Goal: Task Accomplishment & Management: Complete application form

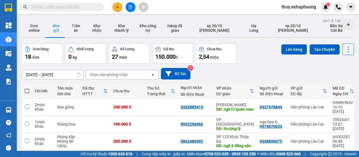
click at [118, 4] on button at bounding box center [118, 7] width 10 height 10
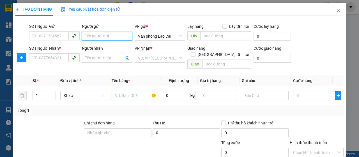
click at [117, 36] on input "Người gửi" at bounding box center [107, 36] width 51 height 9
click at [111, 35] on input "trung hoa" at bounding box center [107, 36] width 51 height 9
type input "trung hoa quả"
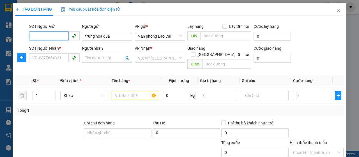
click at [63, 35] on input "SĐT Người Gửi" at bounding box center [49, 35] width 40 height 9
click at [69, 36] on span at bounding box center [74, 35] width 11 height 9
click at [54, 36] on input "SĐT Người Gửi" at bounding box center [49, 35] width 40 height 9
type input "0977524790"
click at [61, 47] on div "0977524790" at bounding box center [53, 47] width 43 height 6
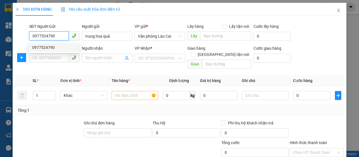
type input "0787358714"
type input "vĩnh niệm"
type input "150.000"
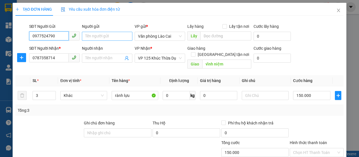
type input "0977524790"
click at [94, 37] on input "Người gửi" at bounding box center [107, 36] width 51 height 9
type input "Trung hoa quả"
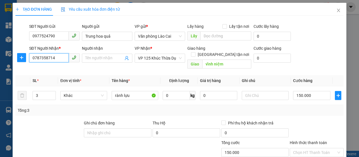
click at [61, 57] on input "0787358714" at bounding box center [49, 57] width 40 height 9
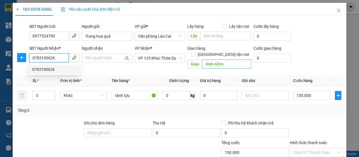
type input "0783100626"
click at [226, 59] on input "vĩnh niệm" at bounding box center [226, 63] width 49 height 9
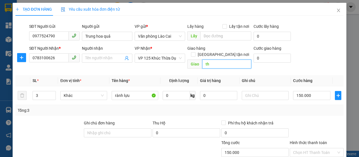
type input "t"
click at [239, 59] on input "cây xăng kết đoàn" at bounding box center [226, 63] width 49 height 9
type input "cây xăng kết đoàn, thượng lý"
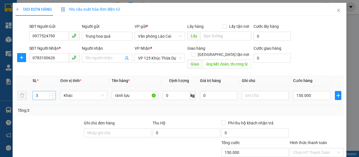
click at [44, 91] on input "3" at bounding box center [44, 95] width 23 height 8
type input "8"
type input "5"
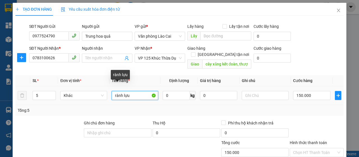
click at [132, 91] on input "rành lựu" at bounding box center [135, 95] width 47 height 9
type input "rành"
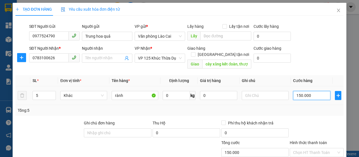
click at [313, 91] on input "150.000" at bounding box center [311, 95] width 37 height 9
click at [321, 91] on input "150.000" at bounding box center [311, 95] width 37 height 9
type input "15.000"
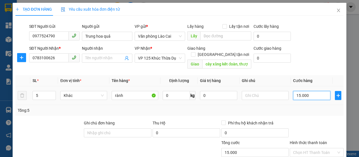
type input "1.500"
type input "150"
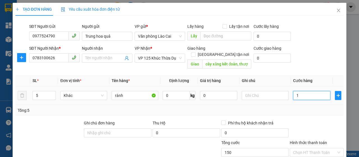
type input "0"
click at [293, 91] on input "0" at bounding box center [311, 95] width 37 height 9
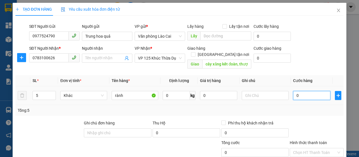
type input "20"
type input "250"
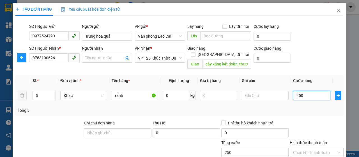
type input "2.500"
type input "25.000"
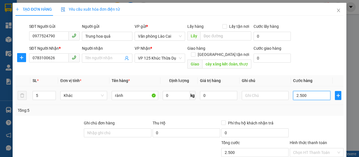
type input "25.000"
type input "250.000"
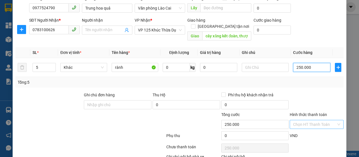
type input "250.000"
click at [313, 120] on input "Hình thức thanh toán" at bounding box center [314, 124] width 43 height 8
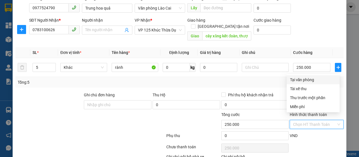
click at [312, 80] on div "Tại văn phòng" at bounding box center [313, 80] width 46 height 6
type input "0"
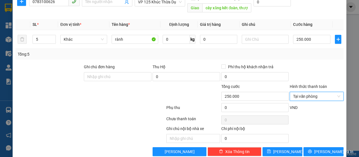
scroll to position [59, 0]
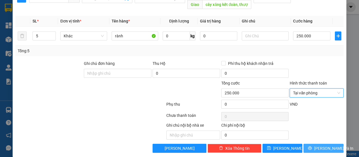
click at [323, 145] on span "Lưu và In" at bounding box center [333, 148] width 39 height 6
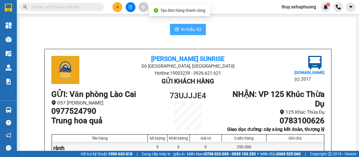
click at [187, 30] on span "In mẫu A5" at bounding box center [191, 29] width 20 height 7
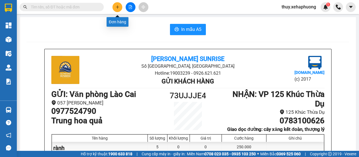
click at [118, 5] on icon "plus" at bounding box center [118, 7] width 4 height 4
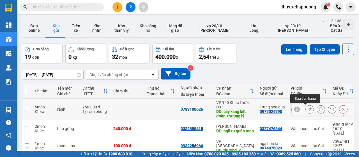
click at [308, 109] on icon at bounding box center [310, 109] width 4 height 4
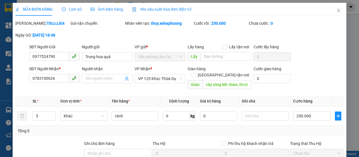
type input "0977524790"
type input "Trung hoa quả"
type input "0783100626"
type input "cây xăng kết đoàn, thượng lý"
type input "0"
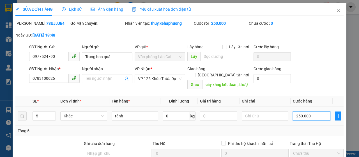
click at [311, 116] on input "250.000" at bounding box center [312, 115] width 38 height 9
type input "0"
click at [293, 114] on input "0" at bounding box center [312, 115] width 38 height 9
type input "20"
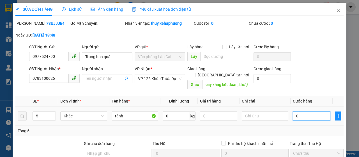
type input "20"
type input "200"
type input "2.000"
type input "20.000"
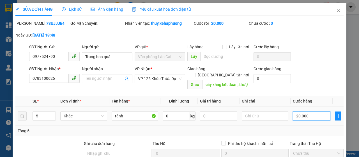
type input "200.000"
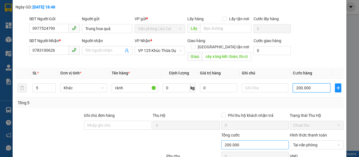
scroll to position [56, 0]
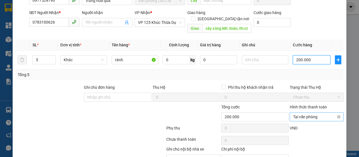
click at [316, 114] on span "Tại văn phòng" at bounding box center [316, 117] width 47 height 8
type input "200.000"
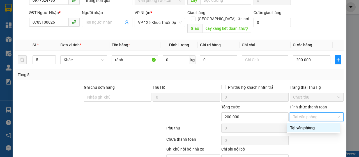
click at [315, 125] on div "Tại văn phòng" at bounding box center [313, 128] width 46 height 6
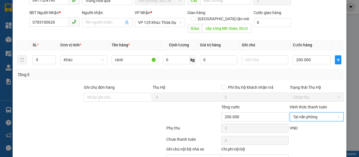
scroll to position [86, 0]
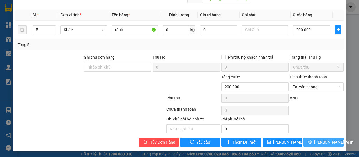
click at [322, 139] on span "Lưu và In" at bounding box center [333, 142] width 39 height 6
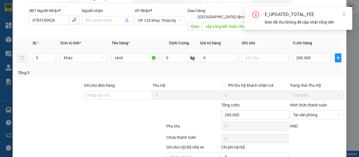
scroll to position [30, 0]
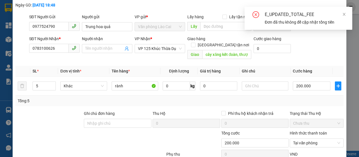
click at [257, 14] on icon "close-circle" at bounding box center [255, 14] width 3 height 3
click at [343, 14] on icon "close" at bounding box center [344, 14] width 4 height 4
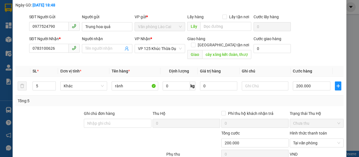
scroll to position [86, 0]
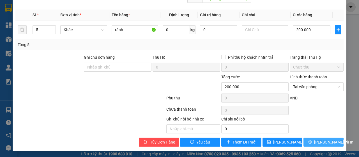
click at [322, 141] on span "Lưu và In" at bounding box center [333, 142] width 39 height 6
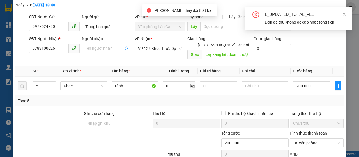
scroll to position [0, 0]
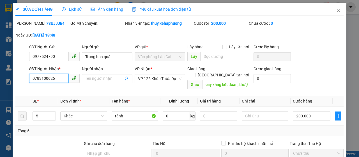
drag, startPoint x: 31, startPoint y: 84, endPoint x: 55, endPoint y: 84, distance: 23.8
click at [55, 83] on input "0783100626" at bounding box center [49, 78] width 40 height 9
click at [336, 10] on icon "close" at bounding box center [338, 10] width 4 height 4
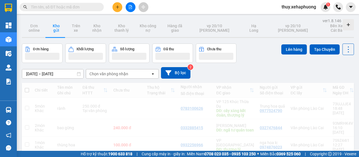
click at [333, 12] on div at bounding box center [338, 7] width 10 height 10
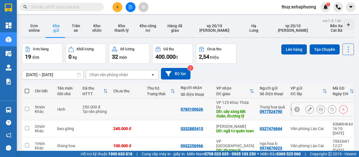
click at [342, 109] on button at bounding box center [344, 109] width 8 height 10
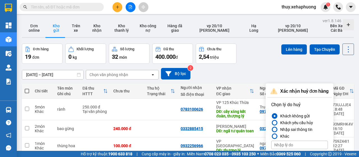
scroll to position [56, 0]
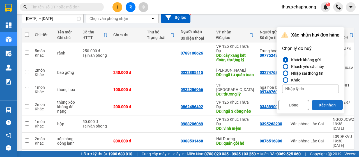
click at [324, 106] on button "Xác nhận" at bounding box center [327, 105] width 31 height 10
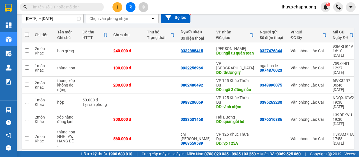
scroll to position [0, 0]
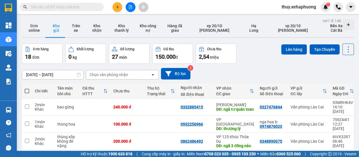
click at [117, 9] on icon "plus" at bounding box center [118, 7] width 4 height 4
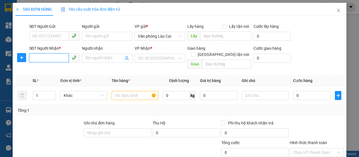
paste input "0783100626"
type input "0783100626"
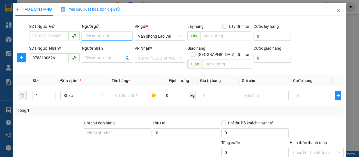
click at [94, 35] on input "Người gửi" at bounding box center [107, 36] width 51 height 9
type input "trung hoa quả"
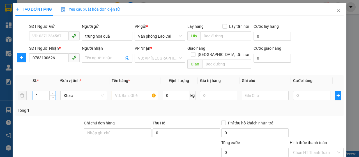
click at [41, 91] on input "1" at bounding box center [44, 95] width 23 height 8
type input "5"
click at [128, 91] on input "text" at bounding box center [135, 95] width 47 height 9
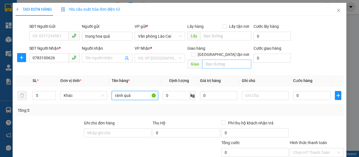
type input "rành quả"
click at [215, 59] on input "text" at bounding box center [226, 63] width 49 height 9
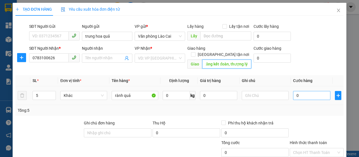
type input "cây xăng kết đoàn, thượng lý"
click at [293, 91] on input "0" at bounding box center [311, 95] width 37 height 9
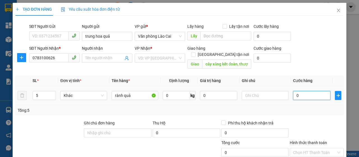
click at [293, 91] on input "0" at bounding box center [311, 95] width 37 height 9
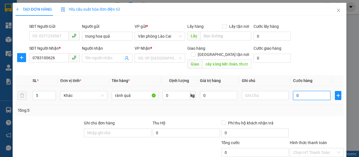
click at [297, 91] on input "0" at bounding box center [311, 95] width 37 height 9
click at [293, 91] on input "0" at bounding box center [311, 95] width 37 height 9
type input "20"
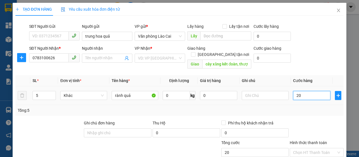
type input "200"
type input "2.000"
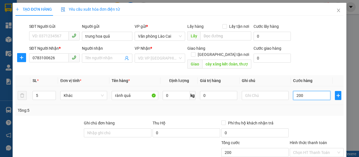
type input "2.000"
type input "20.000"
type input "200.000"
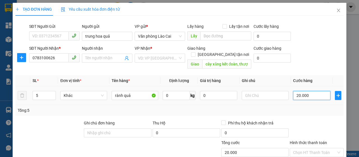
type input "200.000"
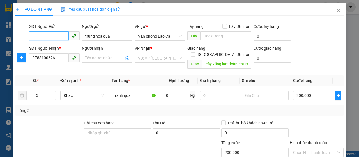
click at [57, 38] on input "SĐT Người Gửi" at bounding box center [49, 35] width 40 height 9
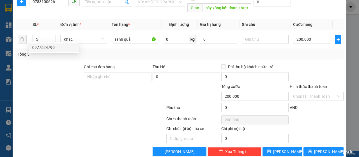
scroll to position [59, 0]
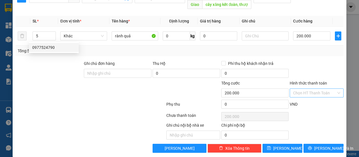
type input "0977524790"
click at [308, 89] on input "Hình thức thanh toán" at bounding box center [314, 93] width 43 height 8
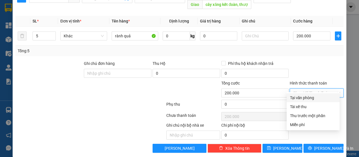
click at [312, 97] on div "Tại văn phòng" at bounding box center [313, 98] width 46 height 6
type input "0"
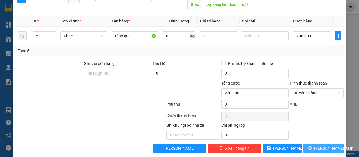
click at [322, 145] on span "Lưu và In" at bounding box center [333, 148] width 39 height 6
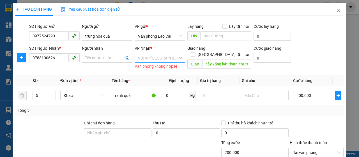
click at [147, 56] on input "search" at bounding box center [158, 58] width 40 height 8
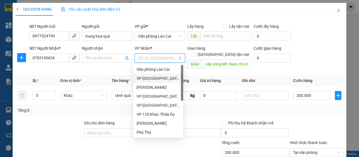
click at [151, 78] on div "VP [GEOGRAPHIC_DATA]" at bounding box center [158, 78] width 43 height 6
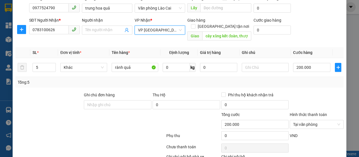
scroll to position [59, 0]
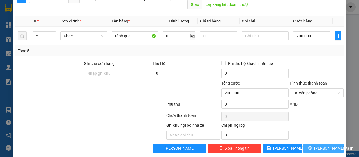
click at [324, 145] on span "Lưu và In" at bounding box center [333, 148] width 39 height 6
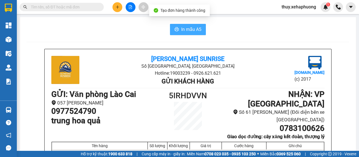
click at [177, 29] on button "In mẫu A5" at bounding box center [188, 29] width 36 height 11
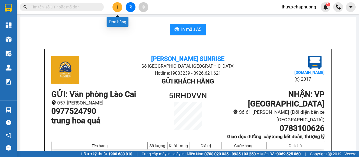
click at [118, 6] on icon "plus" at bounding box center [117, 6] width 0 height 3
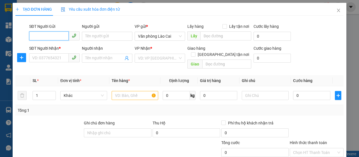
click at [50, 36] on input "SĐT Người Gửi" at bounding box center [49, 35] width 40 height 9
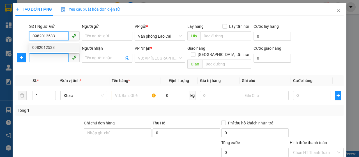
type input "0982012533"
click at [55, 58] on input "SĐT Người Nhận *" at bounding box center [49, 57] width 40 height 9
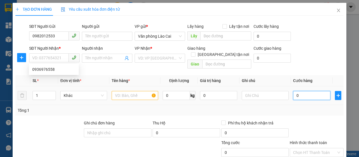
click at [293, 91] on input "0" at bounding box center [311, 95] width 37 height 9
type input "80"
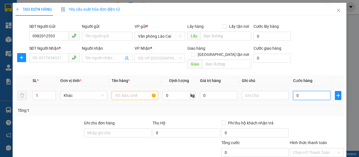
type input "80"
type input "800"
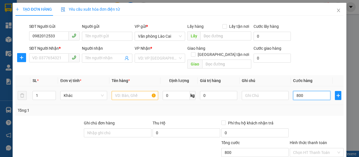
type input "8.000"
type input "80.000"
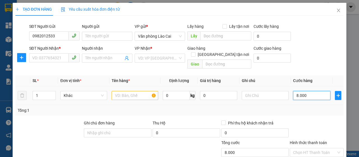
type input "80.000"
click at [169, 58] on input "search" at bounding box center [158, 58] width 40 height 8
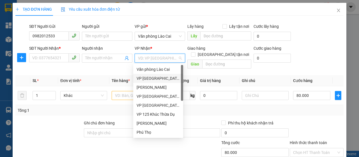
click at [157, 77] on div "VP [GEOGRAPHIC_DATA]" at bounding box center [158, 78] width 43 height 6
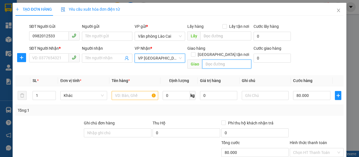
click at [208, 59] on input "text" at bounding box center [226, 63] width 49 height 9
type input "thượng lý"
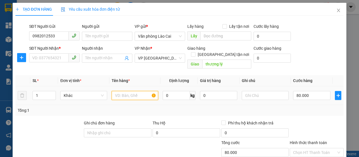
click at [132, 91] on input "text" at bounding box center [135, 95] width 47 height 9
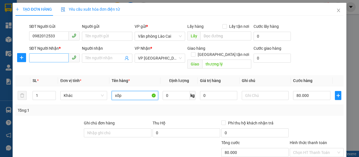
type input "xốp"
click at [36, 58] on input "SĐT Người Nhận *" at bounding box center [49, 57] width 40 height 9
type input "0936976558"
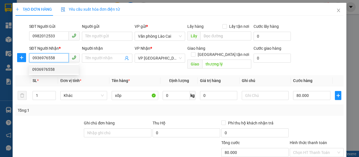
click at [52, 68] on div "0936976558" at bounding box center [53, 69] width 43 height 6
type input "61 hùng vương"
type input "100.000"
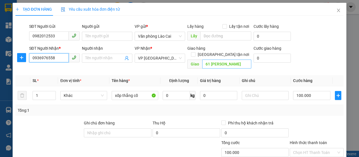
type input "0936976558"
click at [234, 59] on input "61 hùng vương" at bounding box center [226, 63] width 49 height 9
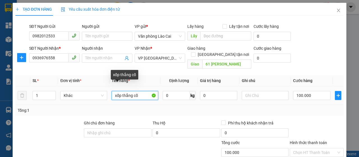
click at [140, 91] on input "xốp thắng cố" at bounding box center [135, 95] width 47 height 9
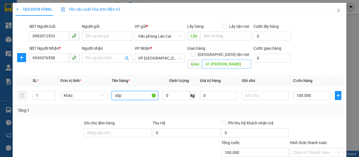
type input "xốp"
click at [237, 59] on input "61 hùng vương" at bounding box center [226, 63] width 49 height 9
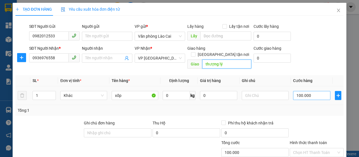
type input "thượng lý"
click at [316, 91] on input "100.000" at bounding box center [311, 95] width 37 height 9
type input "0"
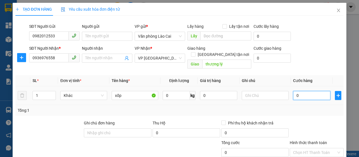
type input "8"
type input "08"
type input "0"
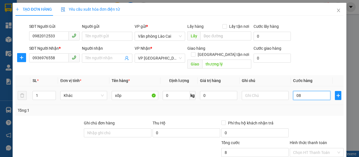
type input "0"
click at [293, 91] on input "0" at bounding box center [311, 95] width 37 height 9
type input "80"
type input "800"
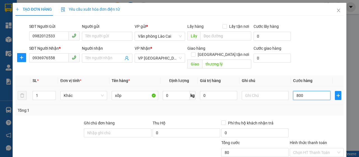
type input "800"
type input "8.000"
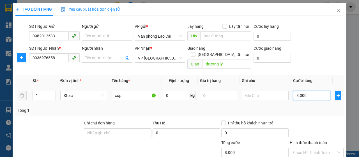
type input "80.000"
type input "800.000"
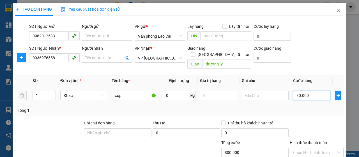
type input "800.000"
type input "80.000"
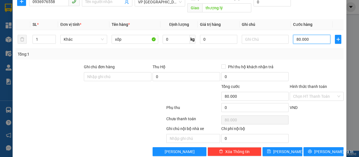
scroll to position [59, 0]
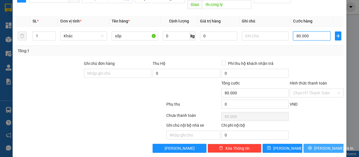
type input "80.000"
click at [325, 145] on span "Lưu và In" at bounding box center [333, 148] width 39 height 6
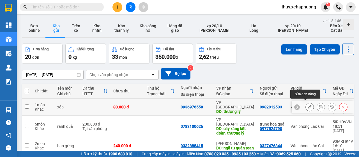
click at [308, 105] on icon at bounding box center [310, 107] width 4 height 4
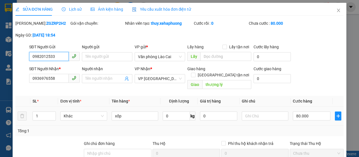
type input "0982012533"
type input "0936976558"
type input "thượng lý"
type input "0"
type input "80.000"
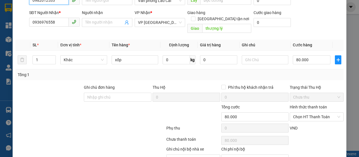
scroll to position [84, 0]
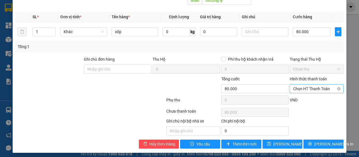
click at [308, 88] on span "Chọn HT Thanh Toán" at bounding box center [316, 88] width 47 height 8
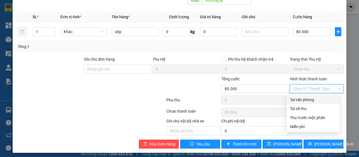
click at [306, 99] on div "Tại văn phòng" at bounding box center [313, 100] width 46 height 6
type input "0"
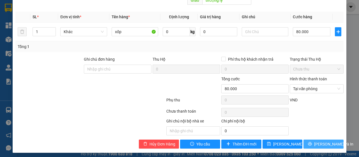
click at [322, 143] on span "Lưu và In" at bounding box center [333, 144] width 39 height 6
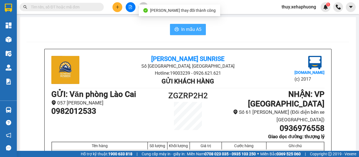
click at [183, 28] on span "In mẫu A5" at bounding box center [191, 29] width 20 height 7
click at [182, 26] on span "In mẫu A5" at bounding box center [191, 29] width 20 height 7
click at [193, 24] on button "In mẫu A5" at bounding box center [188, 29] width 36 height 11
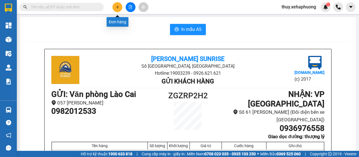
click at [119, 5] on icon "plus" at bounding box center [118, 7] width 4 height 4
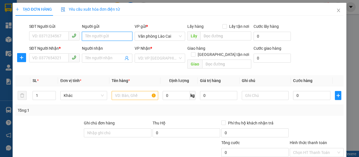
click at [113, 35] on input "Người gửi" at bounding box center [107, 36] width 51 height 9
type input "trung"
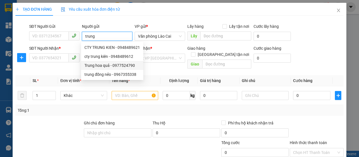
click at [118, 63] on div "Trung hoa quả - 0977524790" at bounding box center [112, 65] width 56 height 6
type input "0977524790"
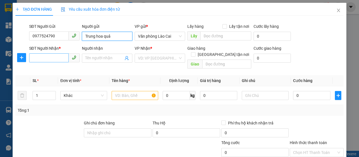
type input "Trung hoa quả"
click at [55, 59] on input "SĐT Người Nhận *" at bounding box center [49, 57] width 40 height 9
type input "0"
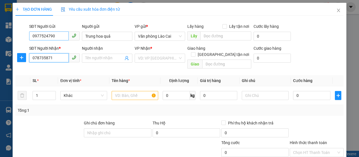
type input "0787358714"
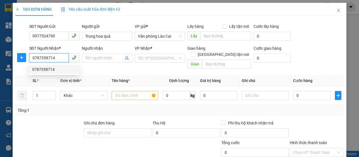
click at [54, 68] on div "0787358714" at bounding box center [53, 69] width 43 height 6
type input "vĩnh niệm"
type input "150.000"
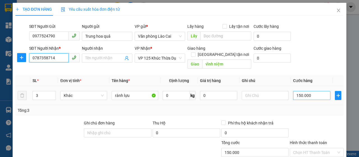
type input "0787358714"
click at [312, 91] on input "150.000" at bounding box center [311, 95] width 37 height 9
type input "0"
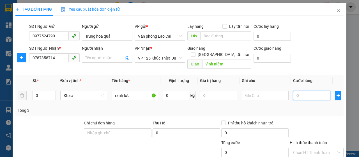
click at [294, 91] on input "0" at bounding box center [311, 95] width 37 height 9
type input "10"
type input "120"
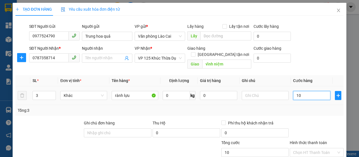
type input "120"
type input "1.200"
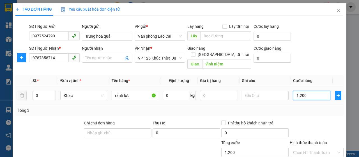
type input "12.000"
type input "120.000"
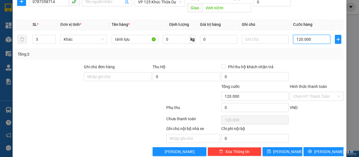
scroll to position [59, 0]
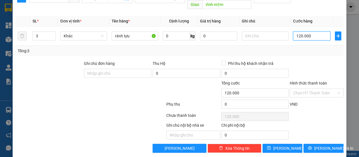
type input "120.000"
click at [319, 145] on span "Lưu và In" at bounding box center [333, 148] width 39 height 6
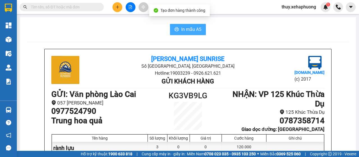
click at [196, 28] on span "In mẫu A5" at bounding box center [191, 29] width 20 height 7
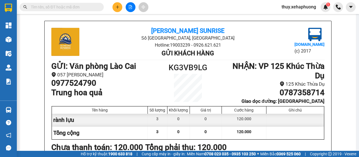
scroll to position [56, 0]
